Goal: Task Accomplishment & Management: Use online tool/utility

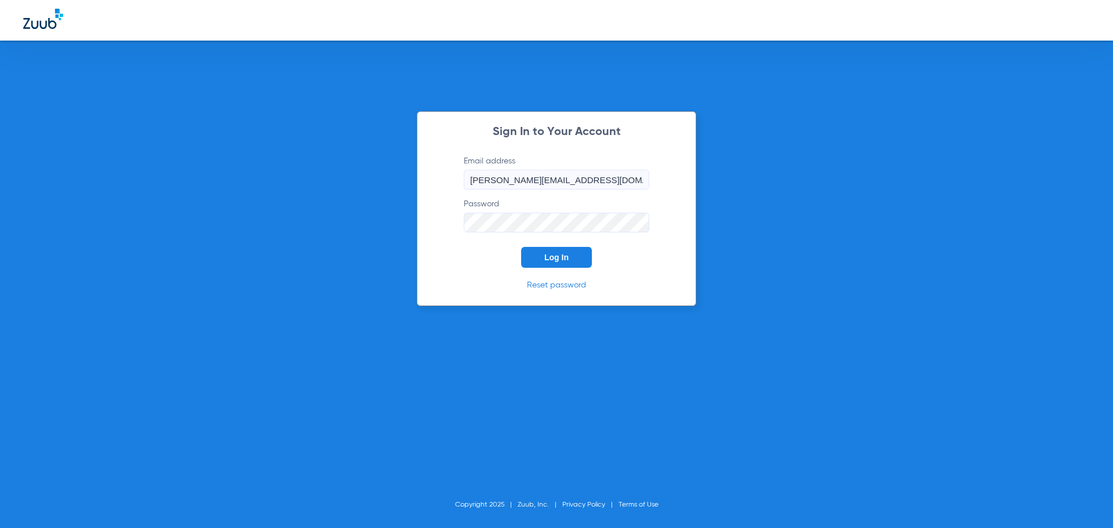
click at [557, 250] on button "Log In" at bounding box center [556, 257] width 71 height 21
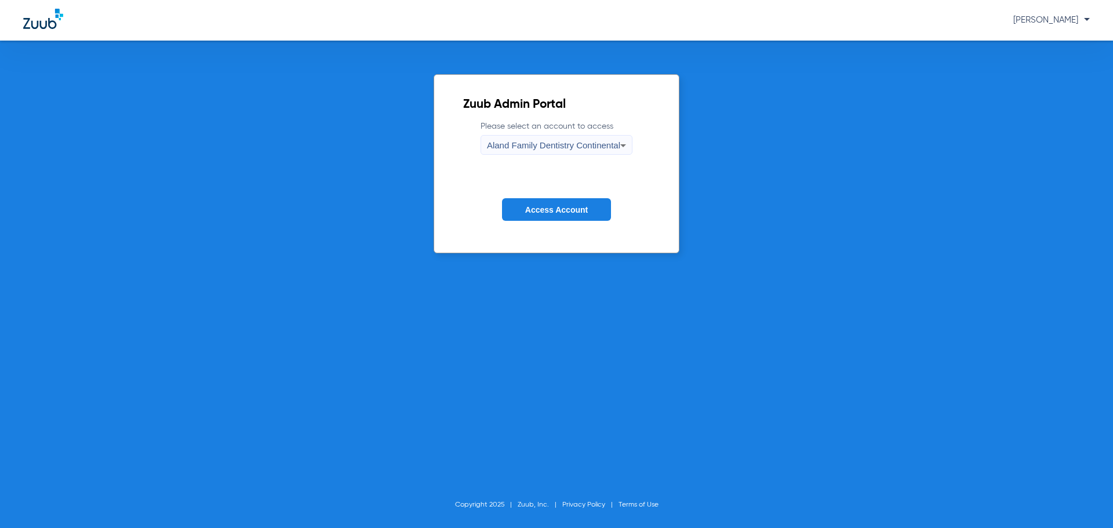
click at [618, 140] on icon at bounding box center [623, 146] width 14 height 14
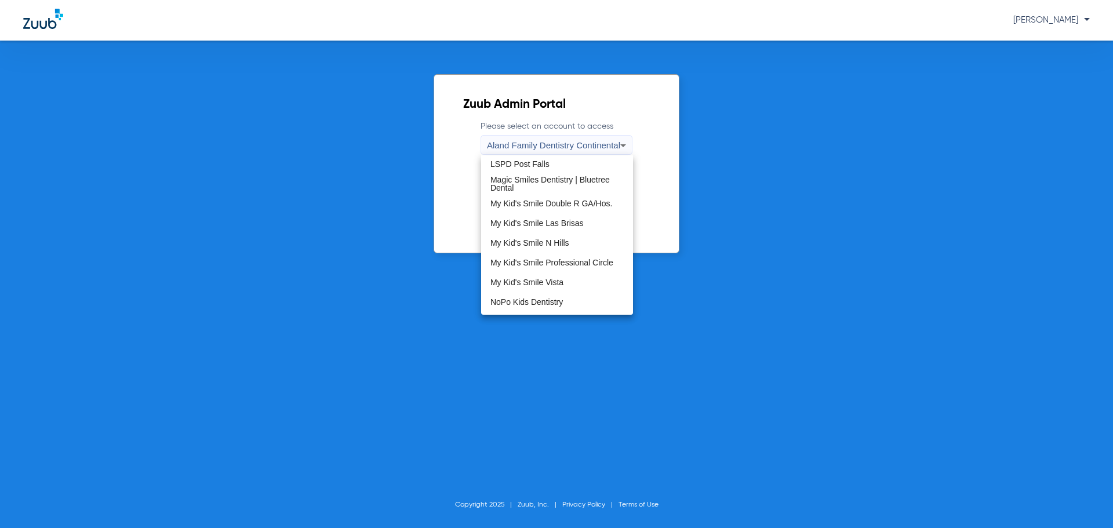
scroll to position [353, 0]
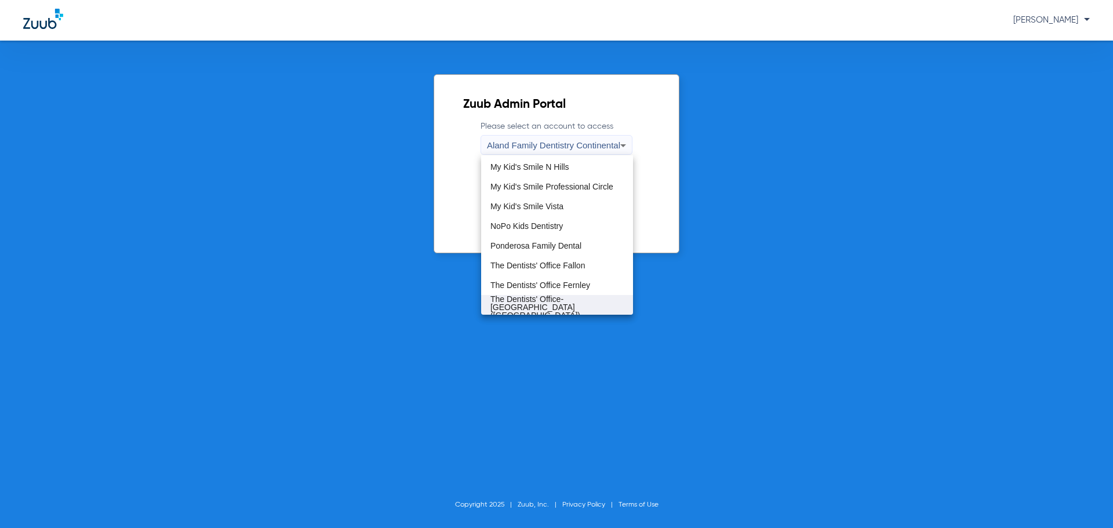
click at [546, 304] on span "The Dentists' Office-[GEOGRAPHIC_DATA] ([GEOGRAPHIC_DATA])" at bounding box center [557, 307] width 133 height 24
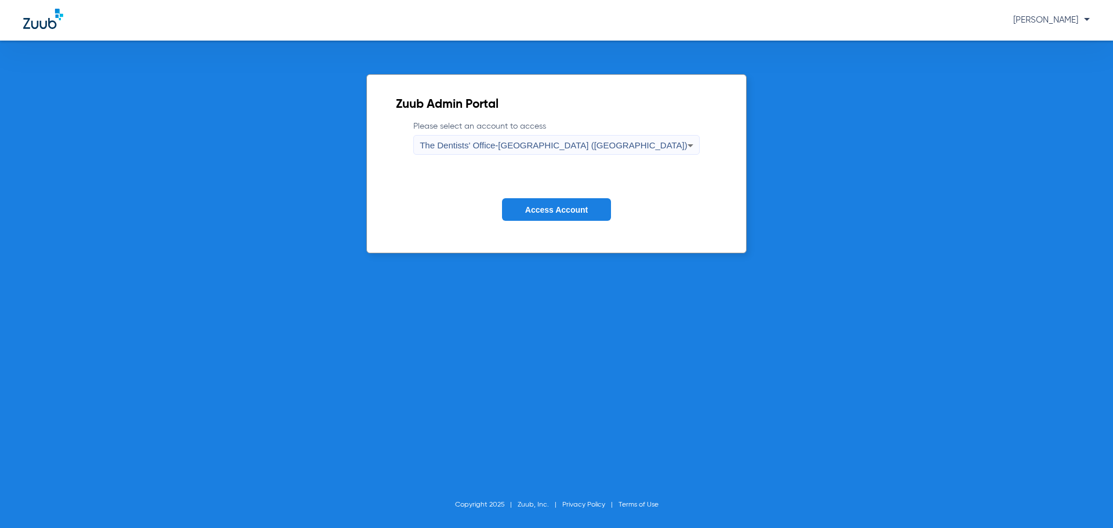
click at [560, 216] on button "Access Account" at bounding box center [556, 209] width 109 height 23
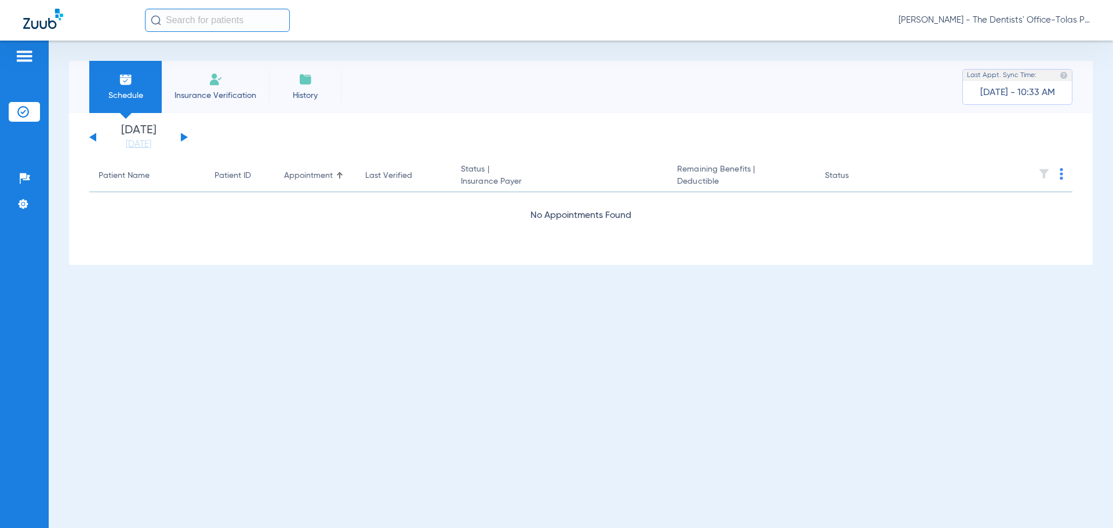
click at [184, 139] on button at bounding box center [184, 137] width 7 height 9
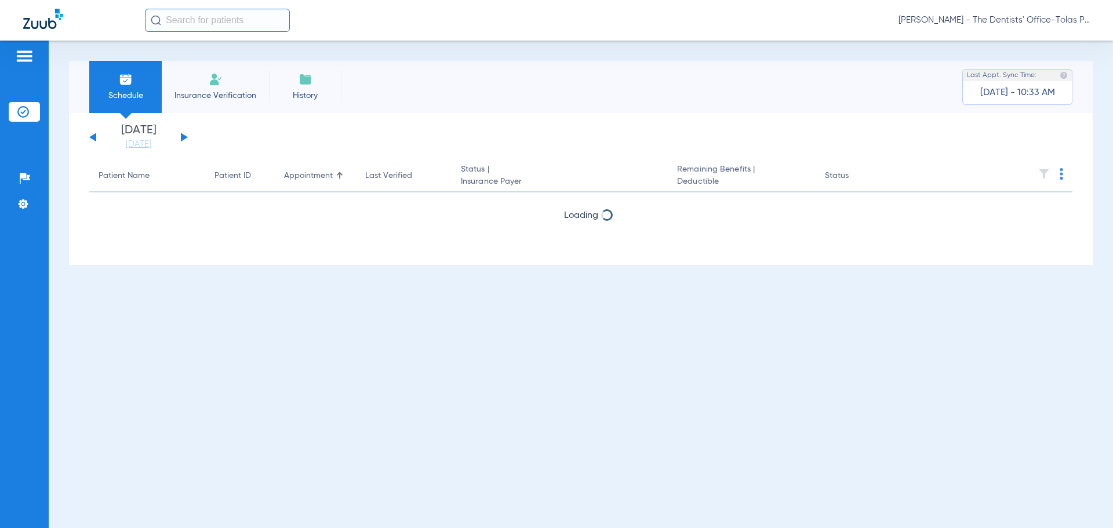
click at [184, 139] on button at bounding box center [184, 137] width 7 height 9
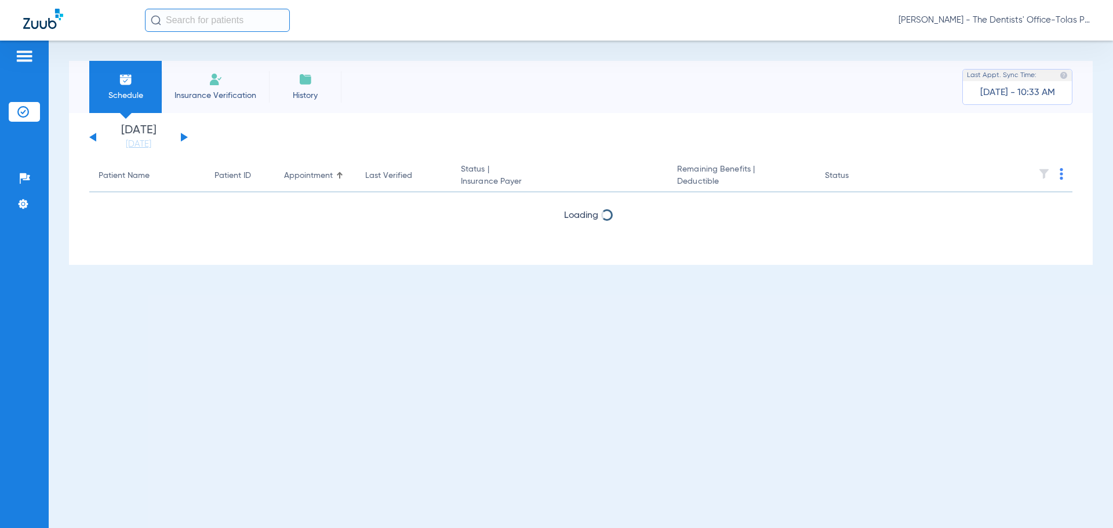
click at [184, 139] on button at bounding box center [184, 137] width 7 height 9
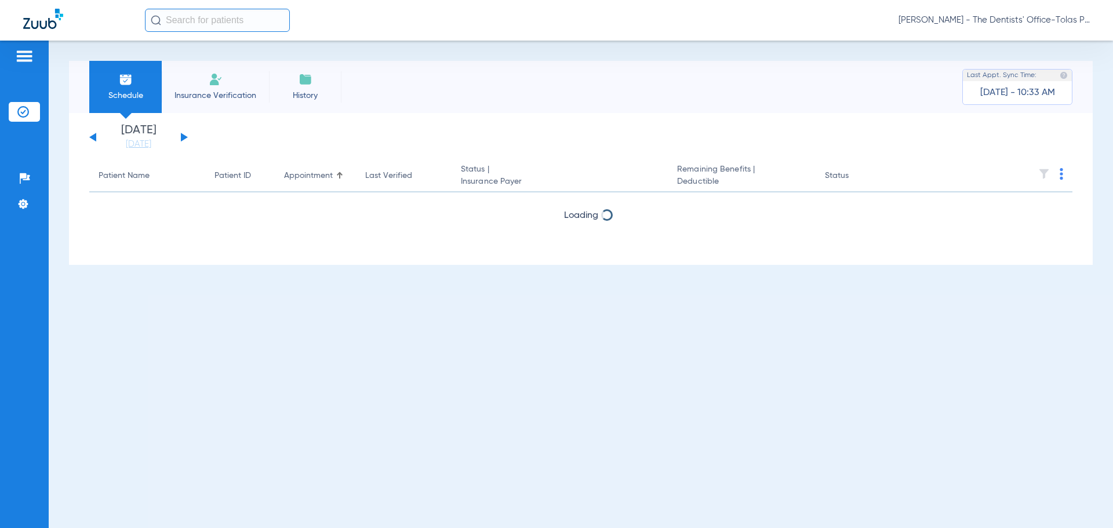
click at [184, 139] on button at bounding box center [184, 137] width 7 height 9
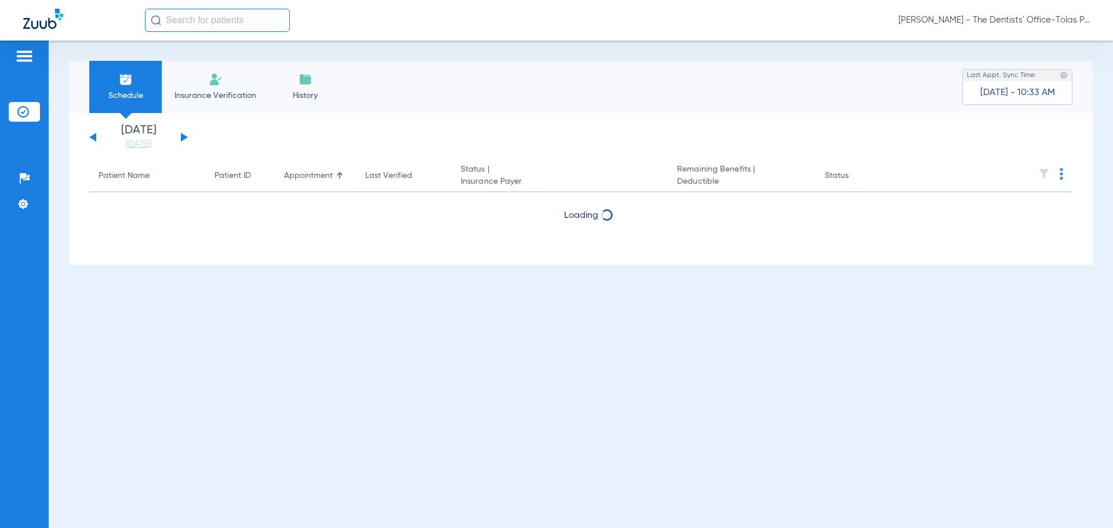
click at [184, 139] on button at bounding box center [184, 137] width 7 height 9
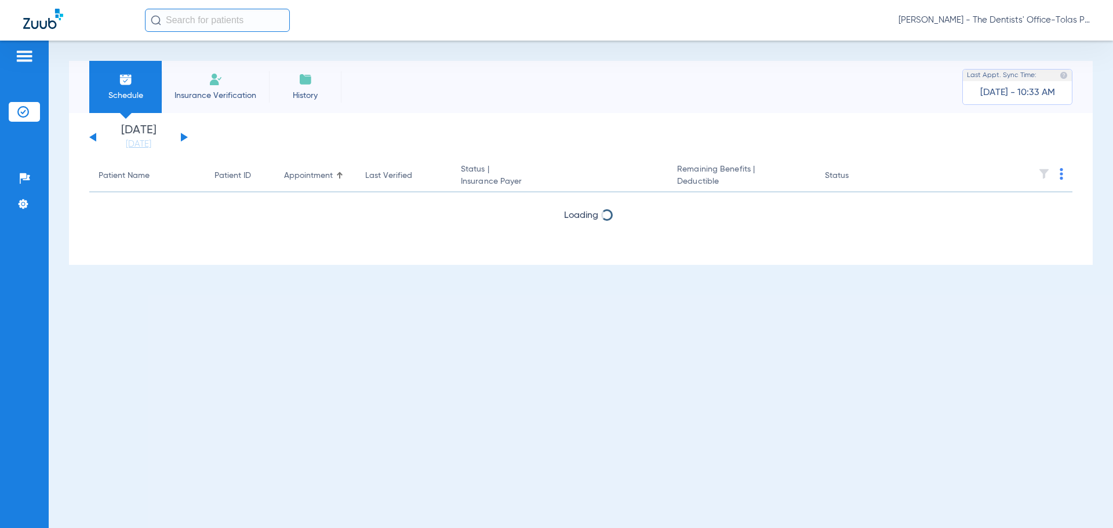
click at [184, 139] on button at bounding box center [184, 137] width 7 height 9
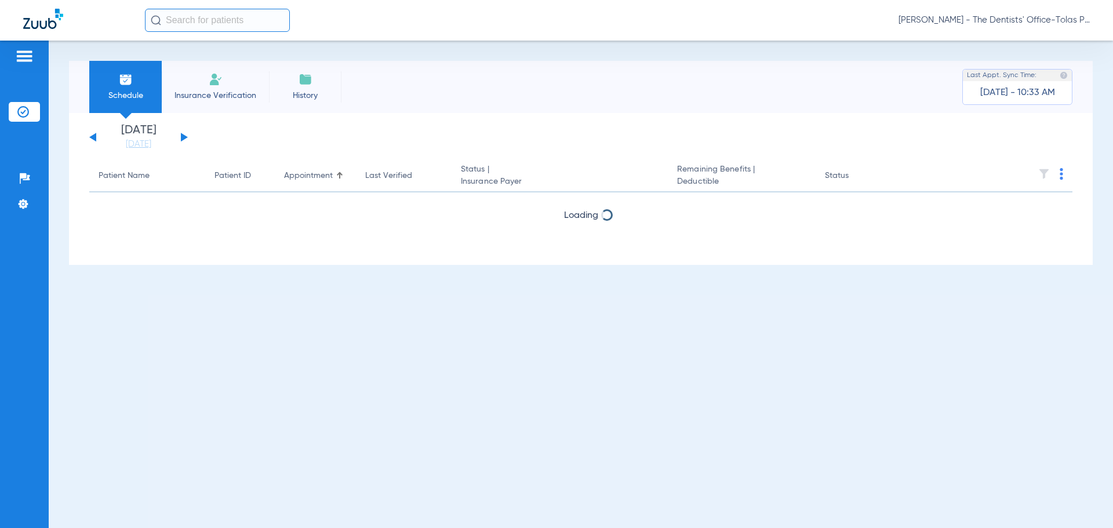
click at [184, 139] on button at bounding box center [184, 137] width 7 height 9
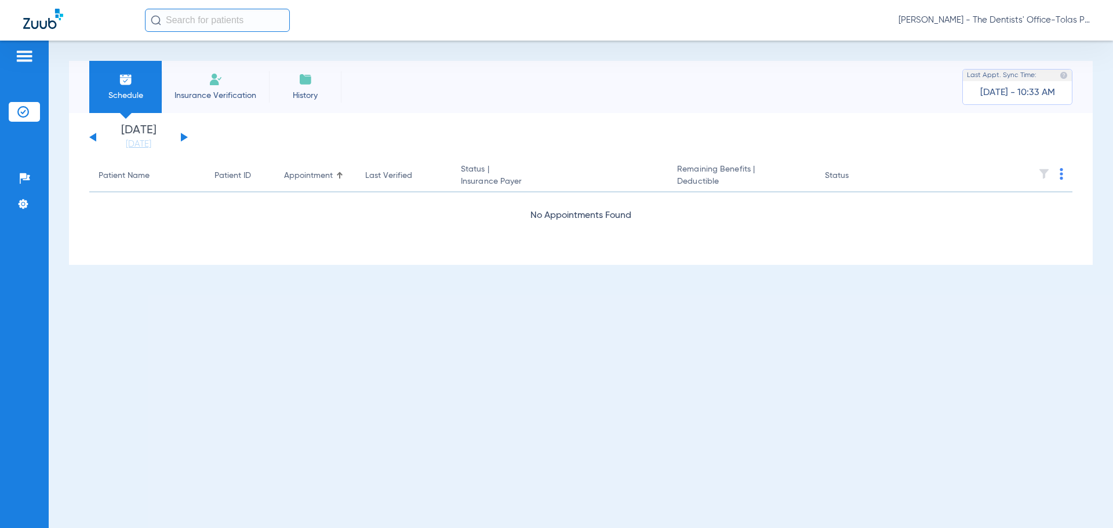
click at [184, 139] on button at bounding box center [184, 137] width 7 height 9
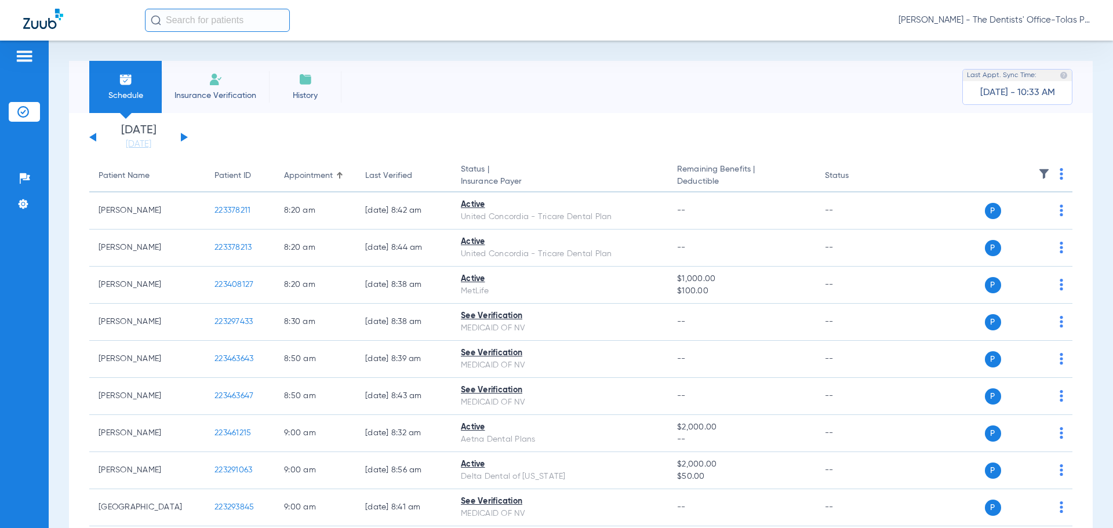
click at [1060, 175] on img at bounding box center [1061, 174] width 3 height 12
click at [1032, 213] on button "Verify All" at bounding box center [1008, 219] width 91 height 23
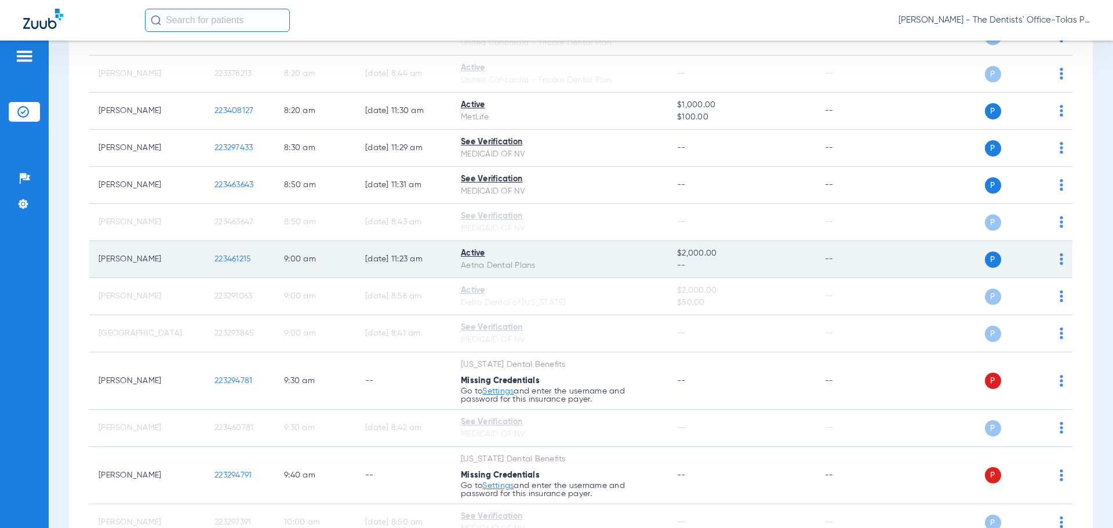
scroll to position [348, 0]
